Goal: Information Seeking & Learning: Find contact information

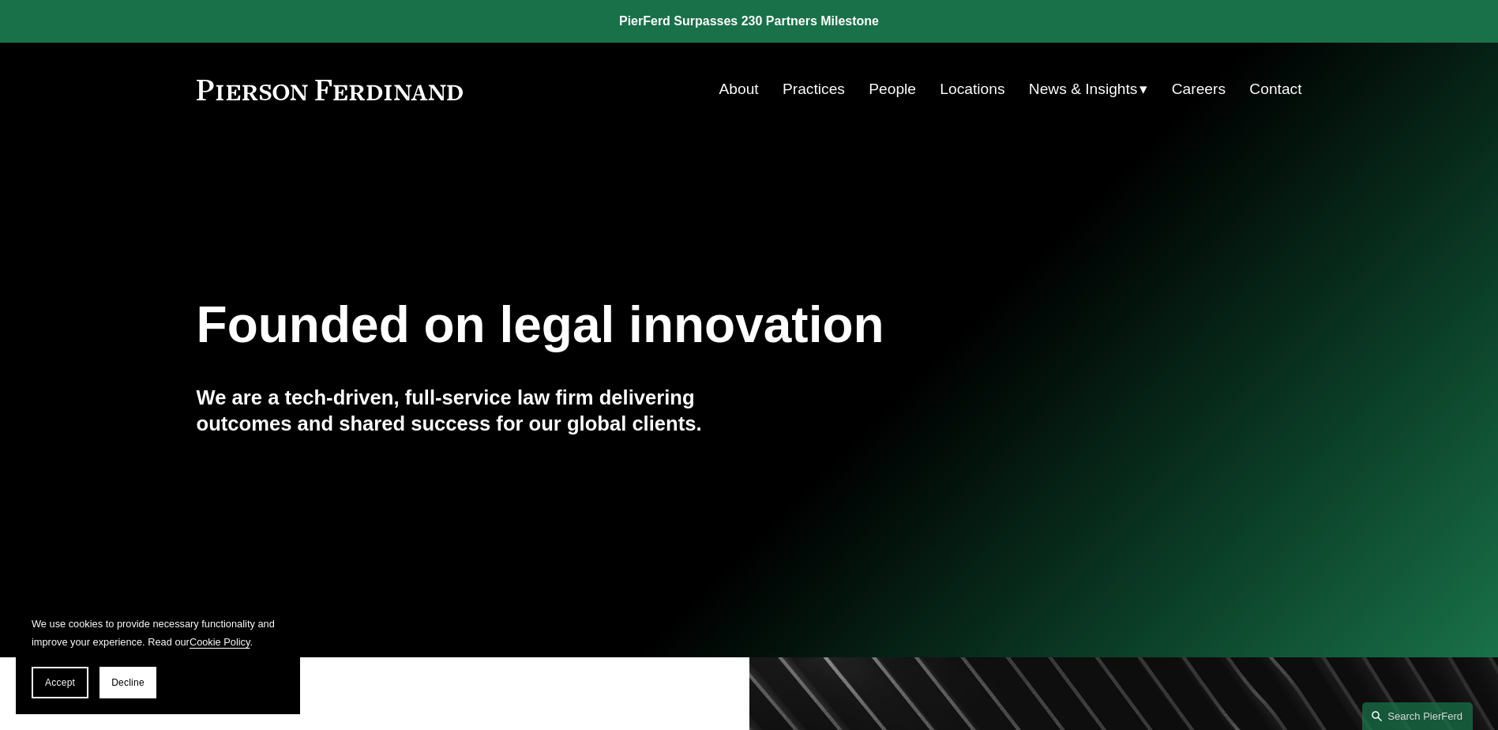
click at [796, 88] on link "Practices" at bounding box center [814, 89] width 62 height 30
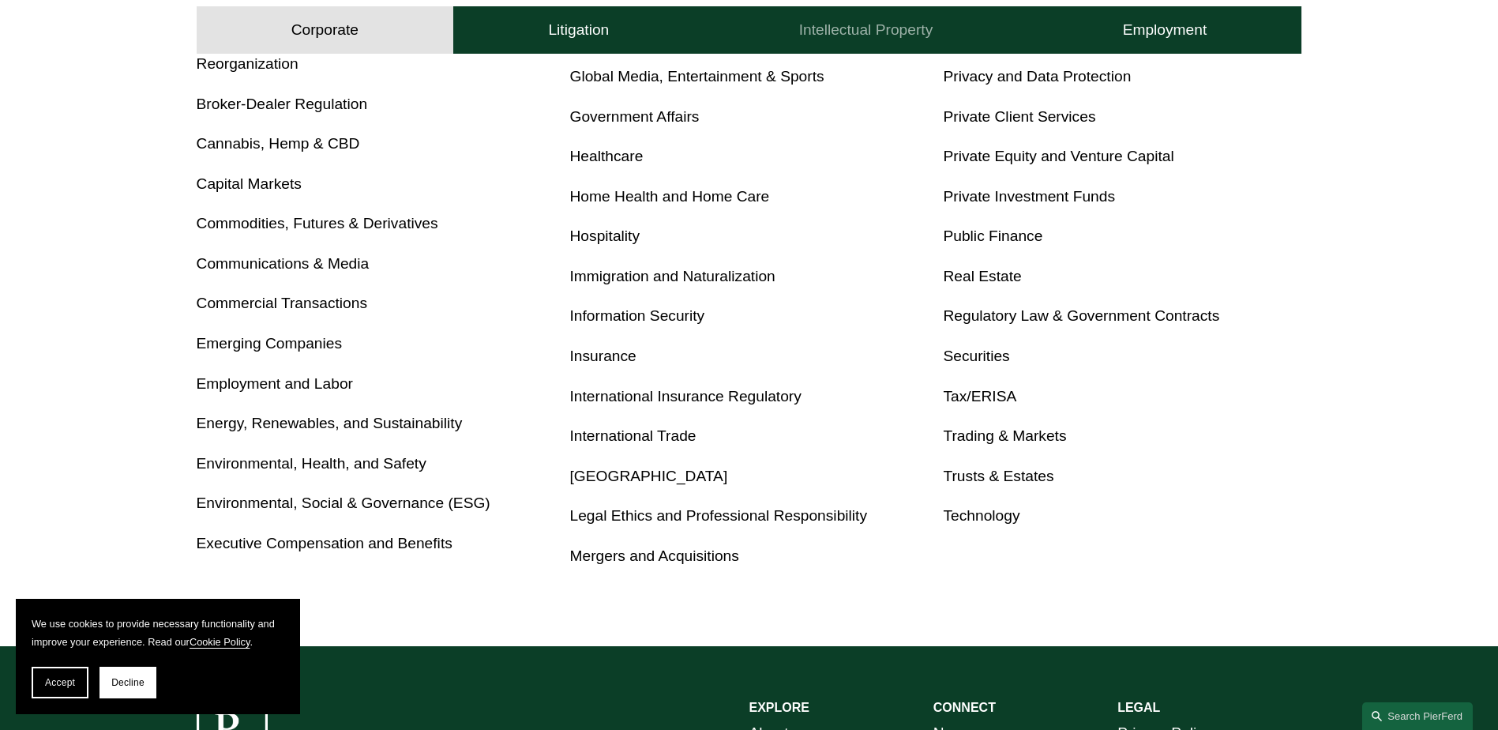
scroll to position [793, 0]
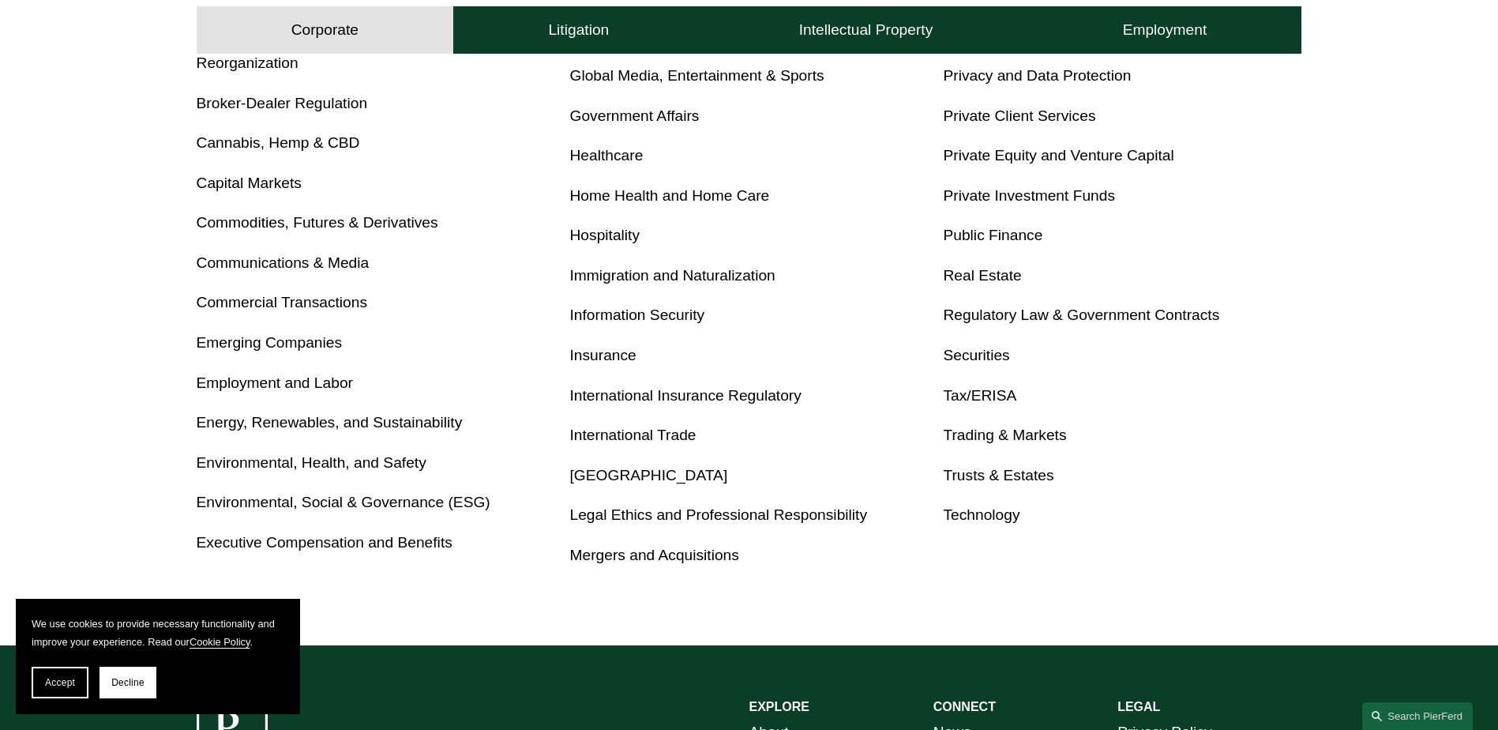
click at [315, 389] on link "Employment and Labor" at bounding box center [275, 382] width 156 height 17
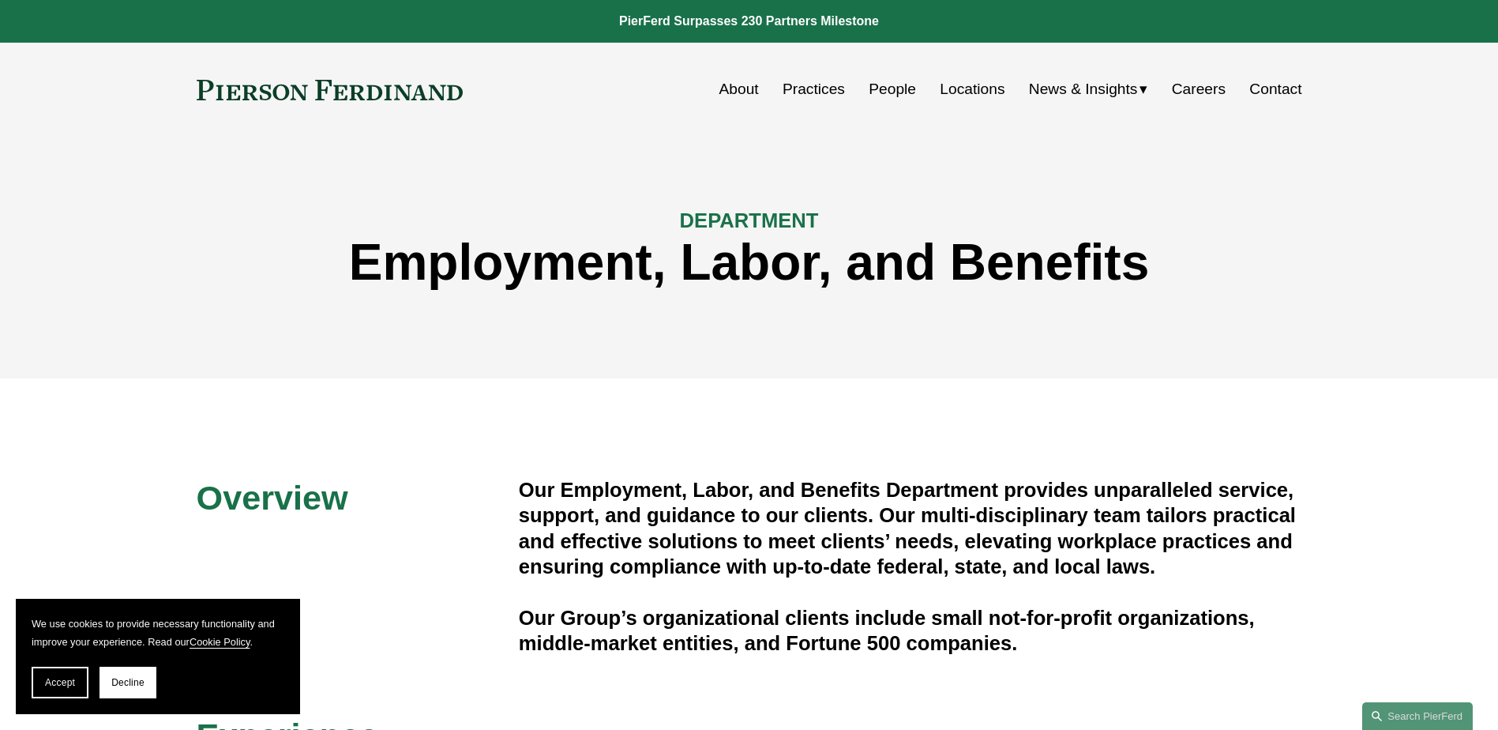
click at [887, 92] on link "People" at bounding box center [892, 89] width 47 height 30
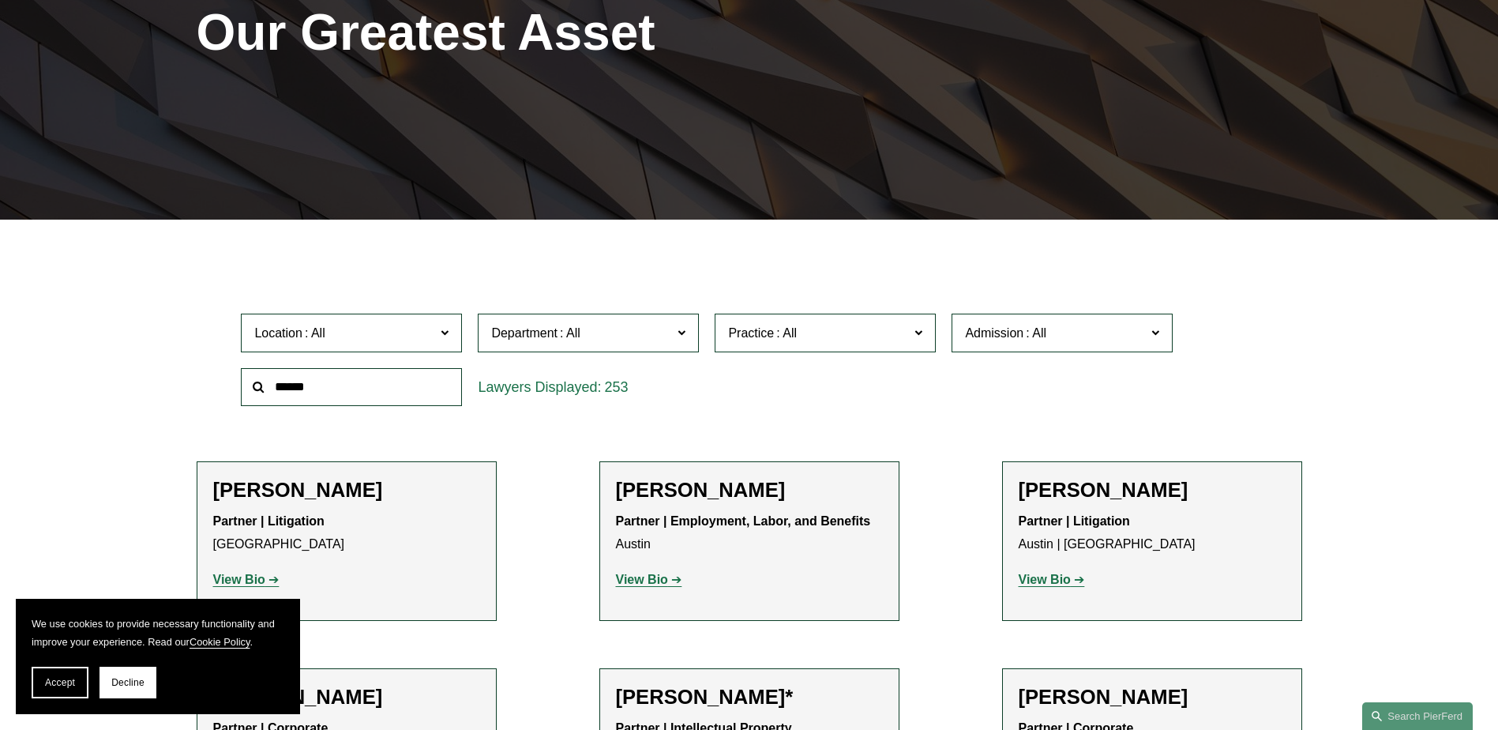
scroll to position [254, 0]
click at [676, 335] on label "Department" at bounding box center [588, 332] width 221 height 39
click at [0, 0] on link "Employment, Labor, and Benefits" at bounding box center [0, 0] width 0 height 0
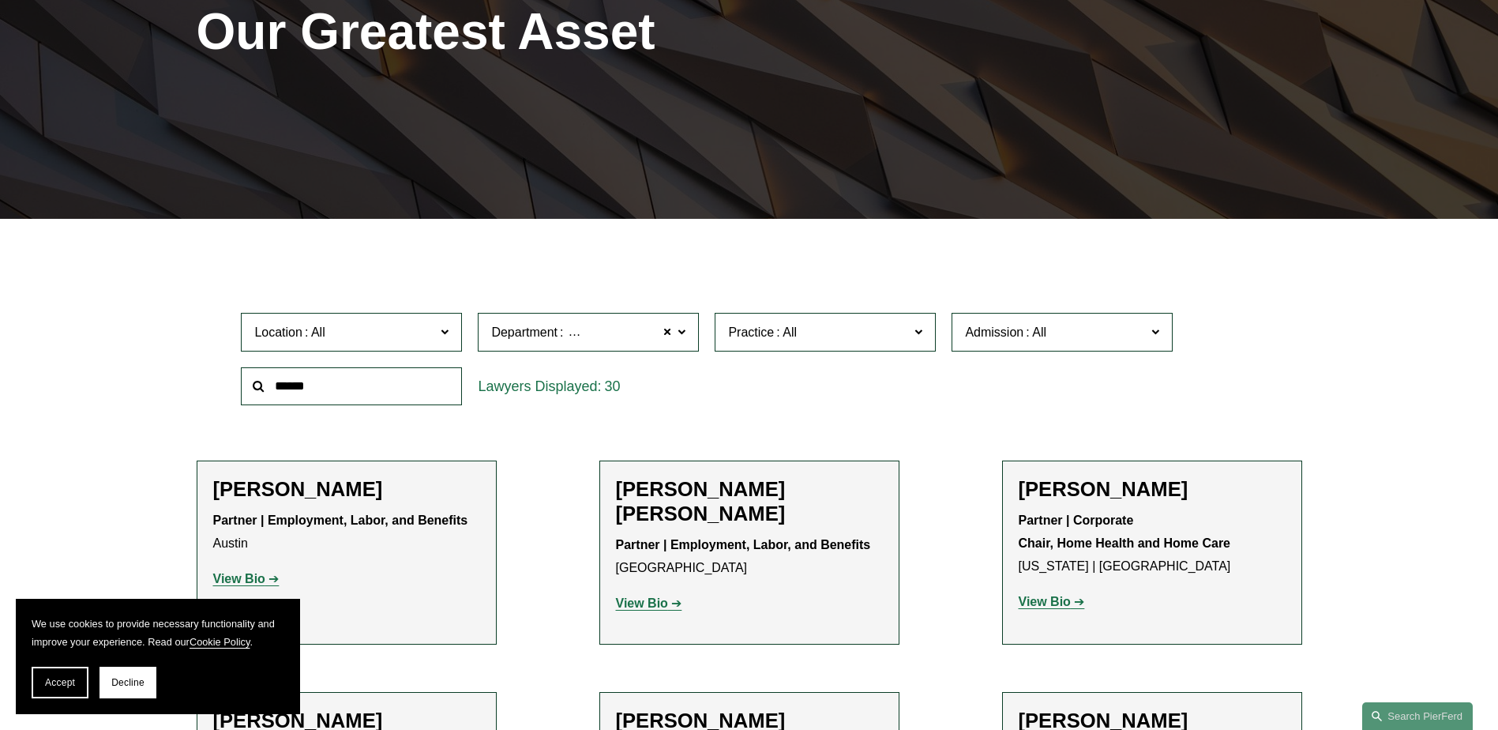
click at [438, 334] on label "Location" at bounding box center [351, 332] width 221 height 39
click at [0, 0] on link "Philadelphia" at bounding box center [0, 0] width 0 height 0
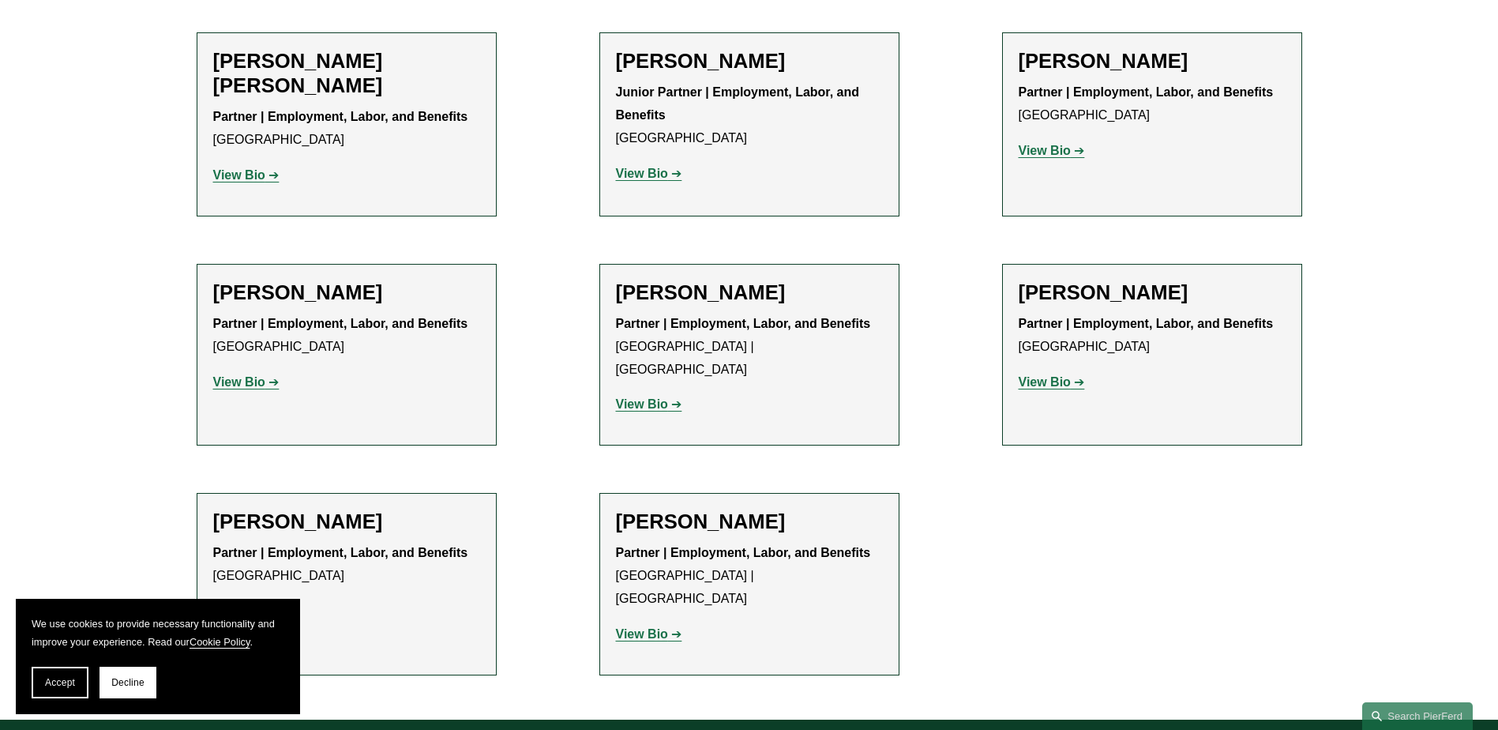
scroll to position [683, 0]
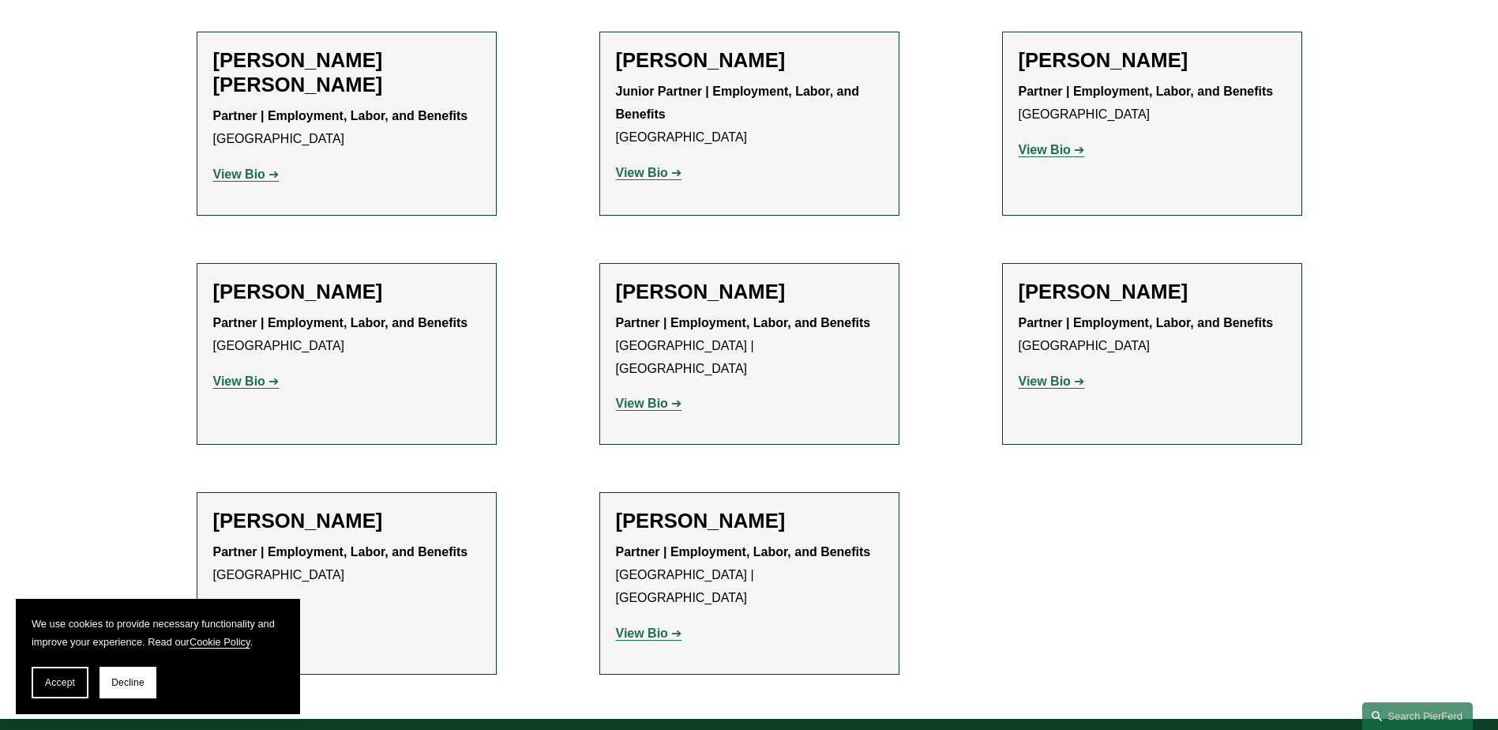
click at [641, 397] on strong "View Bio" at bounding box center [642, 403] width 52 height 13
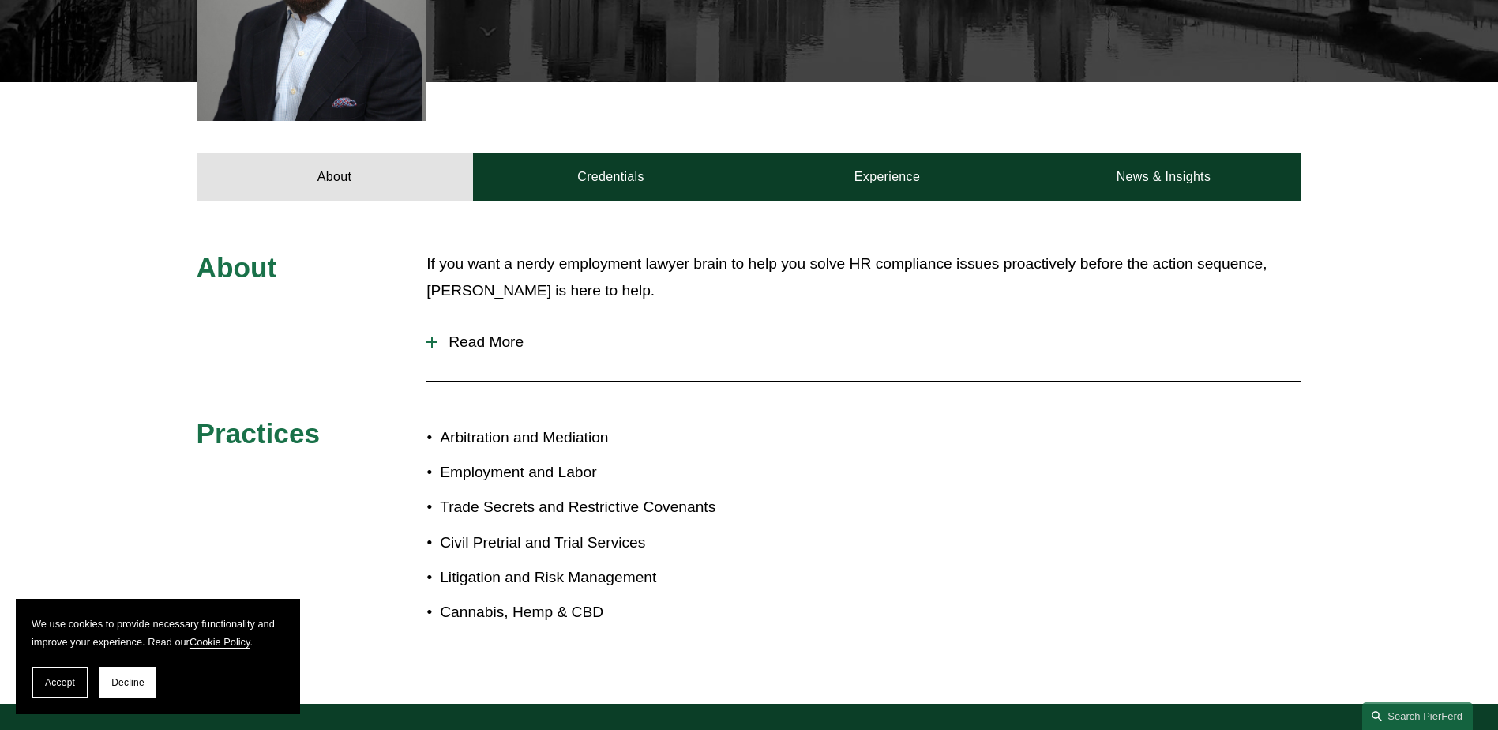
scroll to position [603, 0]
